Goal: Information Seeking & Learning: Learn about a topic

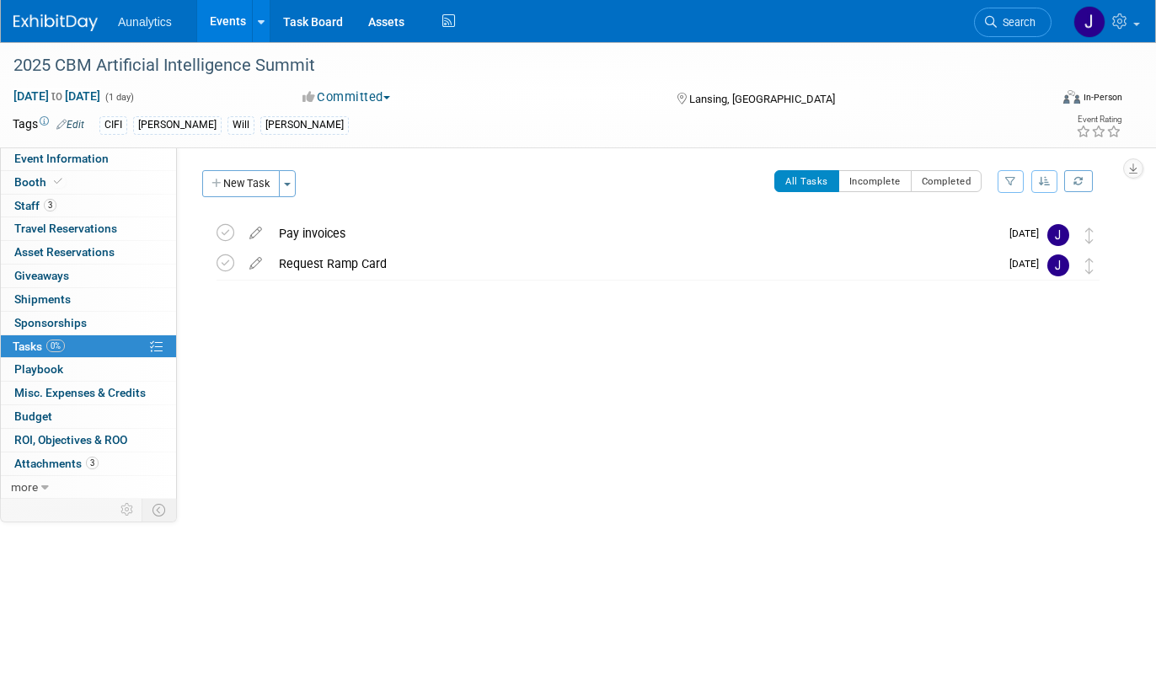
click at [238, 26] on link "Events" at bounding box center [227, 21] width 61 height 42
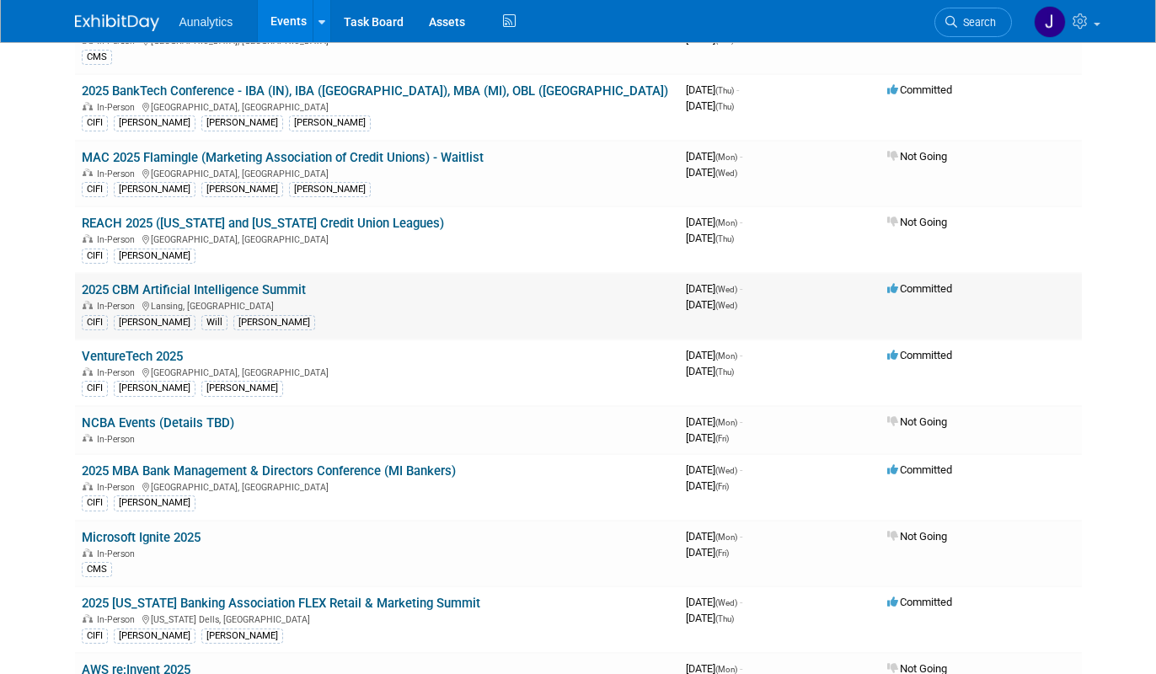
scroll to position [307, 0]
click at [167, 472] on link "2025 MBA Bank Management & Directors Conference (MI Bankers)" at bounding box center [269, 470] width 374 height 15
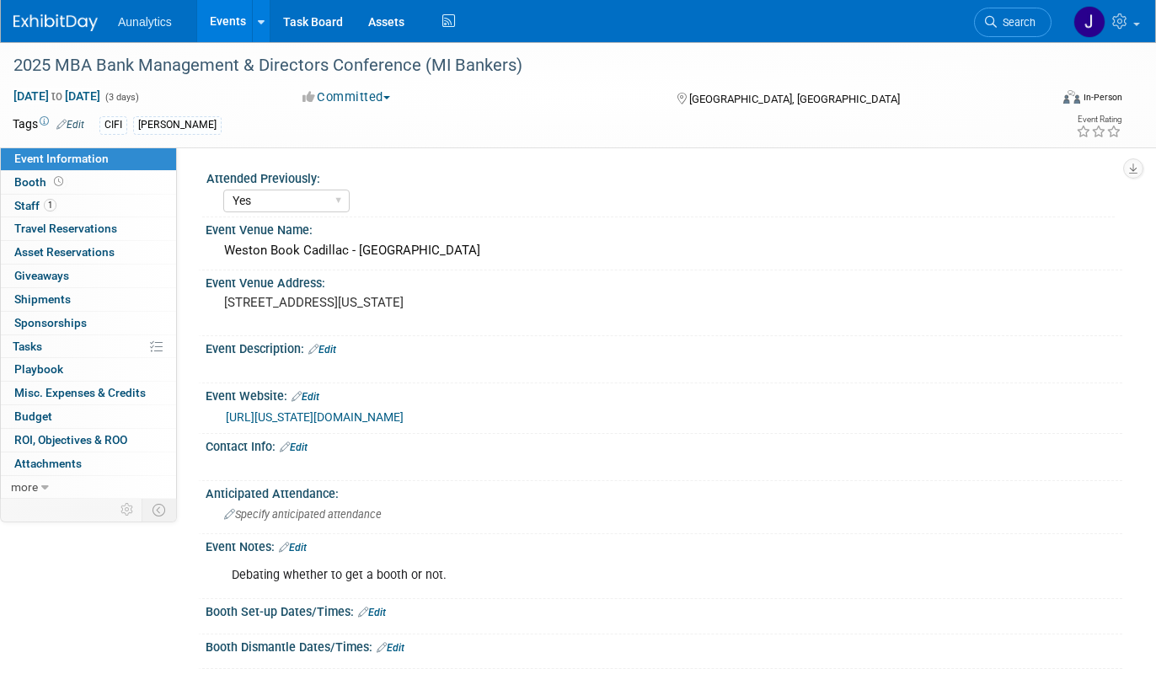
select select "Yes"
click at [321, 420] on link "https://michigan.bank/BankManagementAndDirectorsConference/Bank%20Management%20…" at bounding box center [315, 416] width 178 height 13
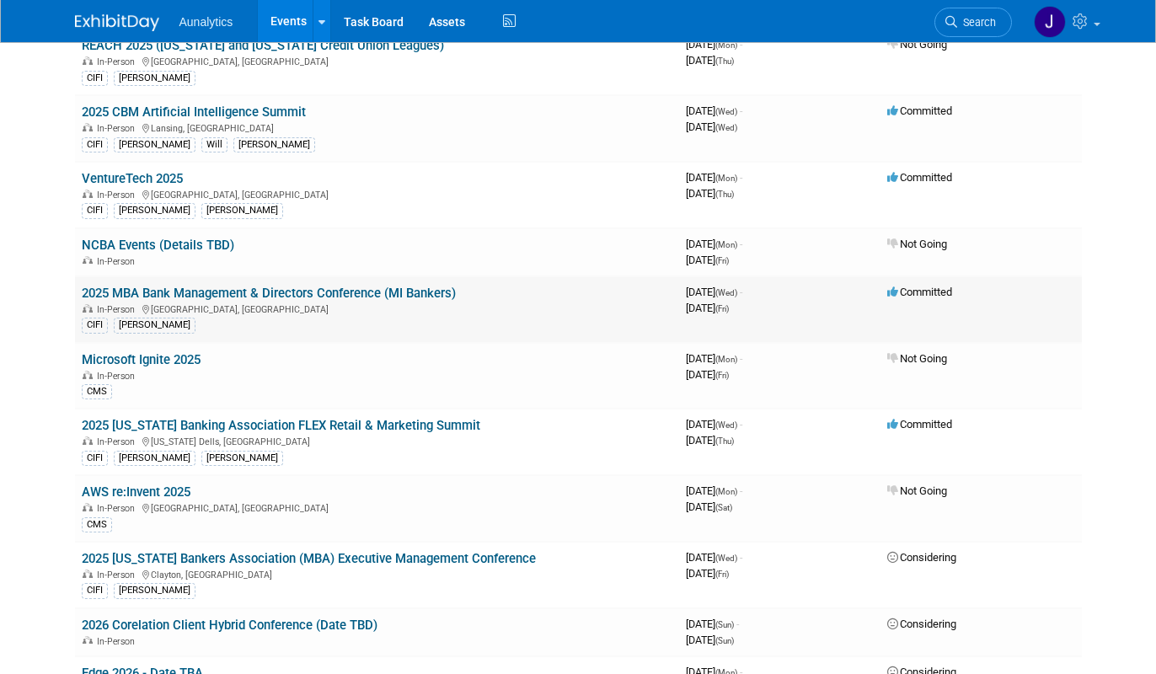
scroll to position [500, 0]
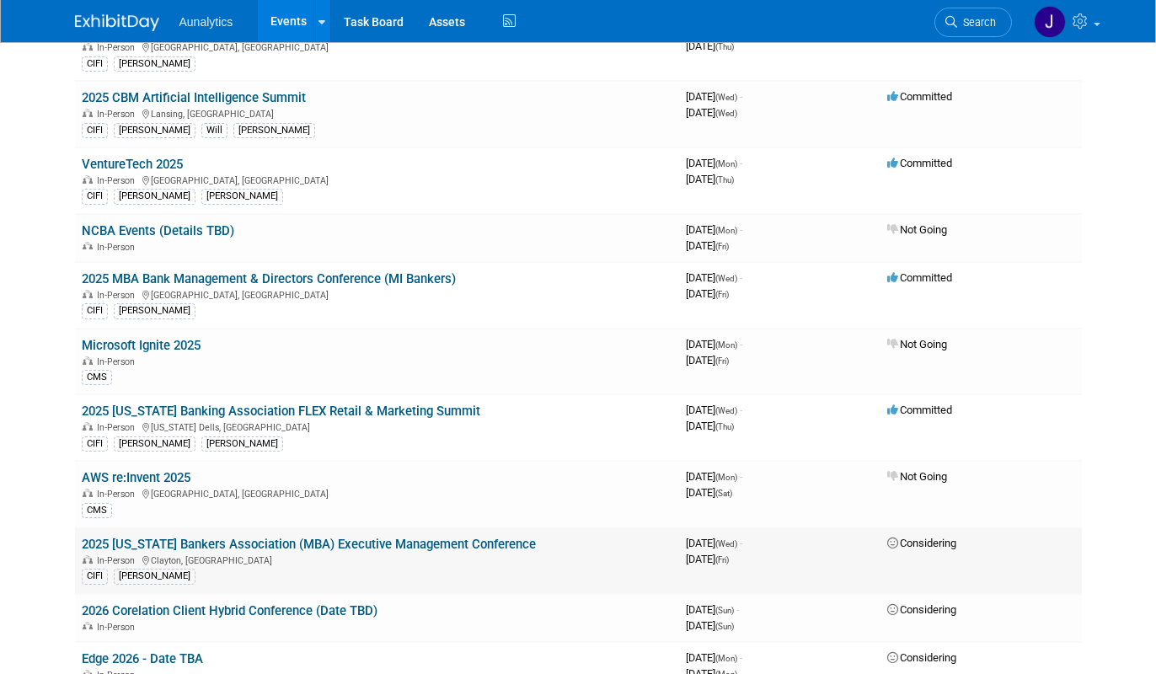
click at [201, 548] on link "2025 Missouri Bankers Association (MBA) Executive Management Conference" at bounding box center [309, 544] width 454 height 15
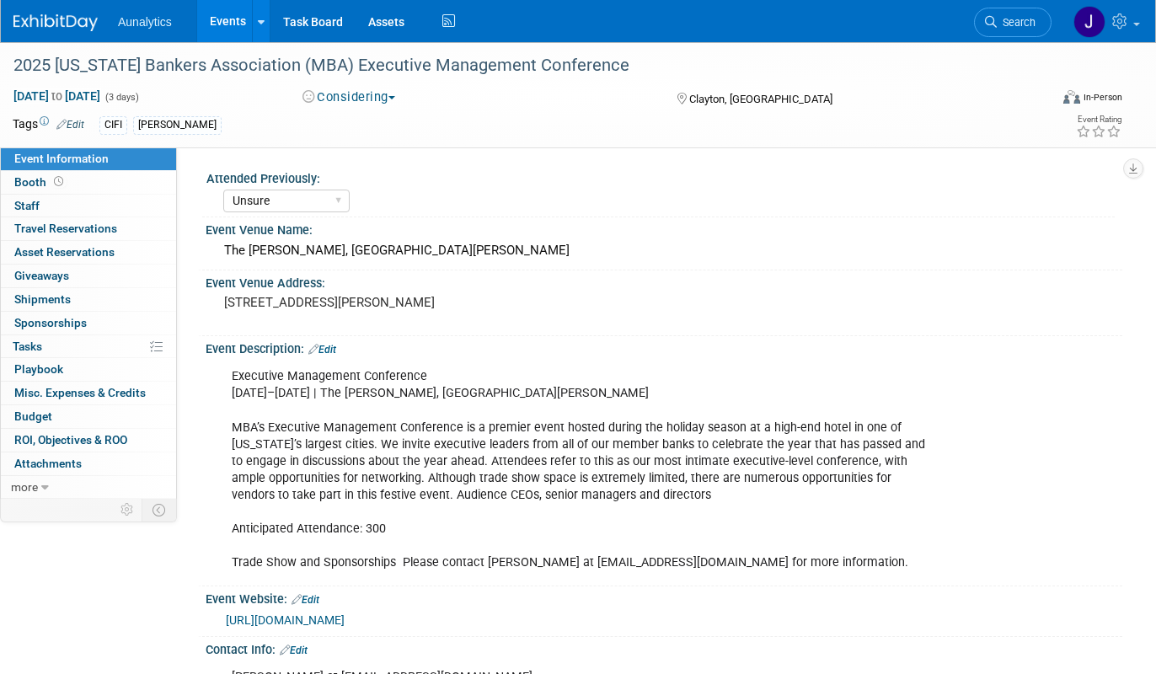
select select "Unsure"
